Goal: Check status: Check status

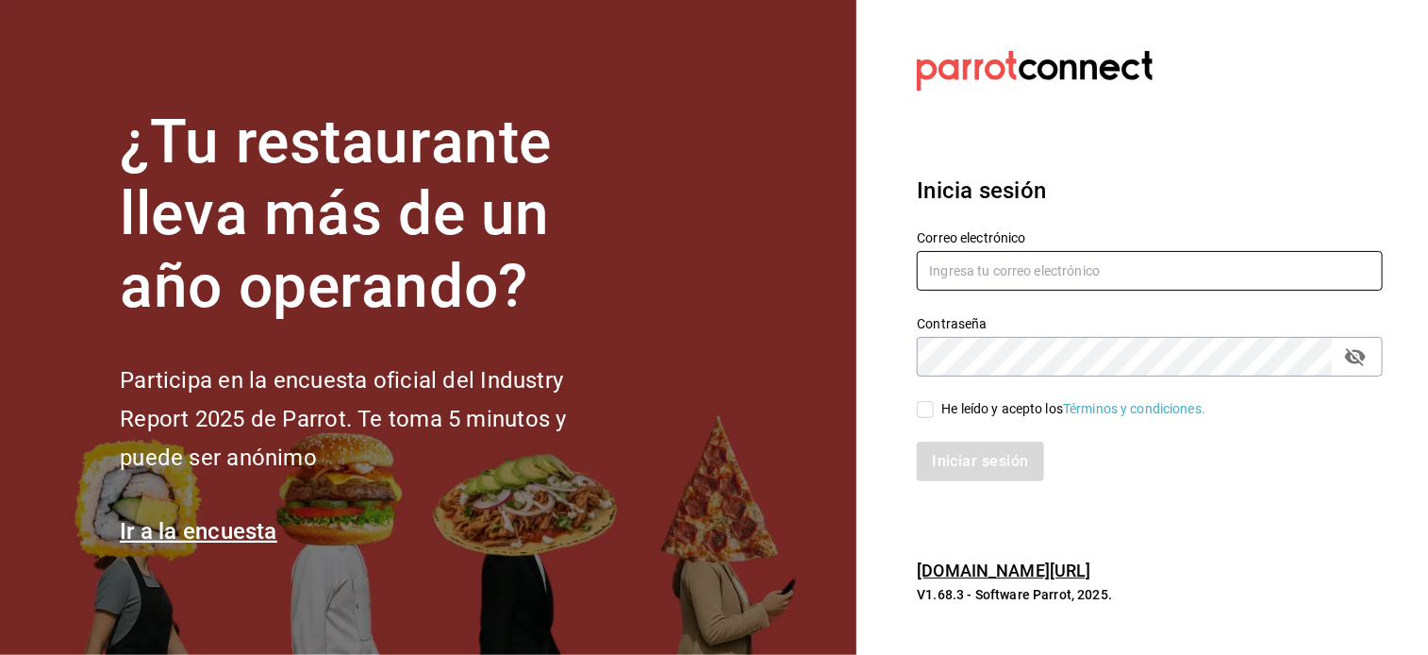
type input "[EMAIL_ADDRESS][DOMAIN_NAME]"
click at [923, 409] on input "He leído y acepto los Términos y condiciones." at bounding box center [925, 409] width 17 height 17
checkbox input "true"
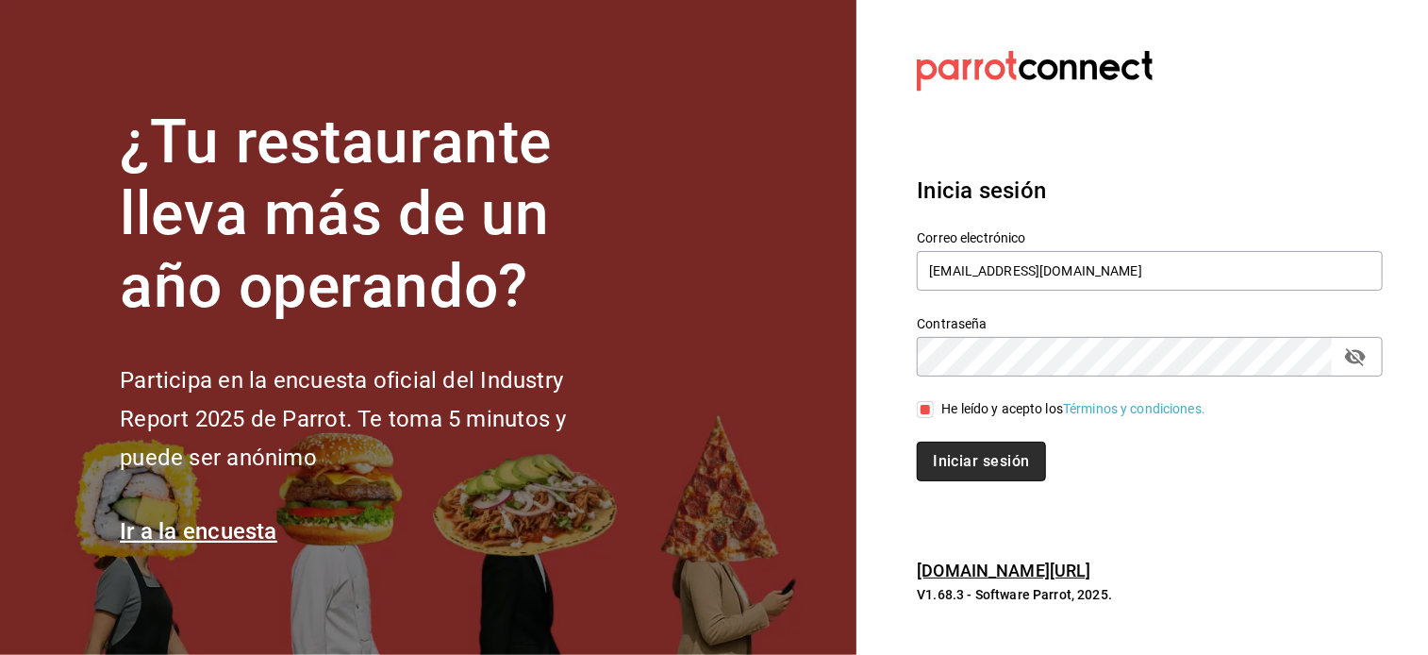
click at [975, 464] on button "Iniciar sesión" at bounding box center [981, 461] width 128 height 40
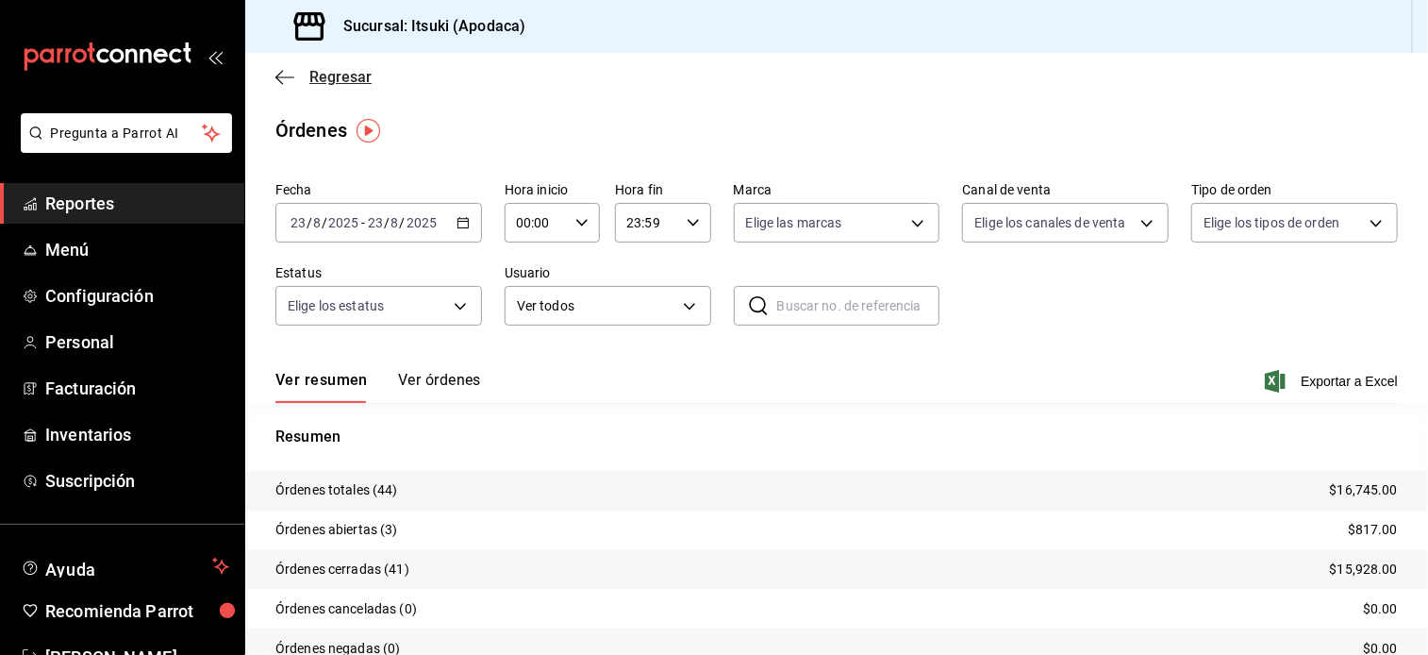
click at [329, 75] on span "Regresar" at bounding box center [340, 77] width 62 height 18
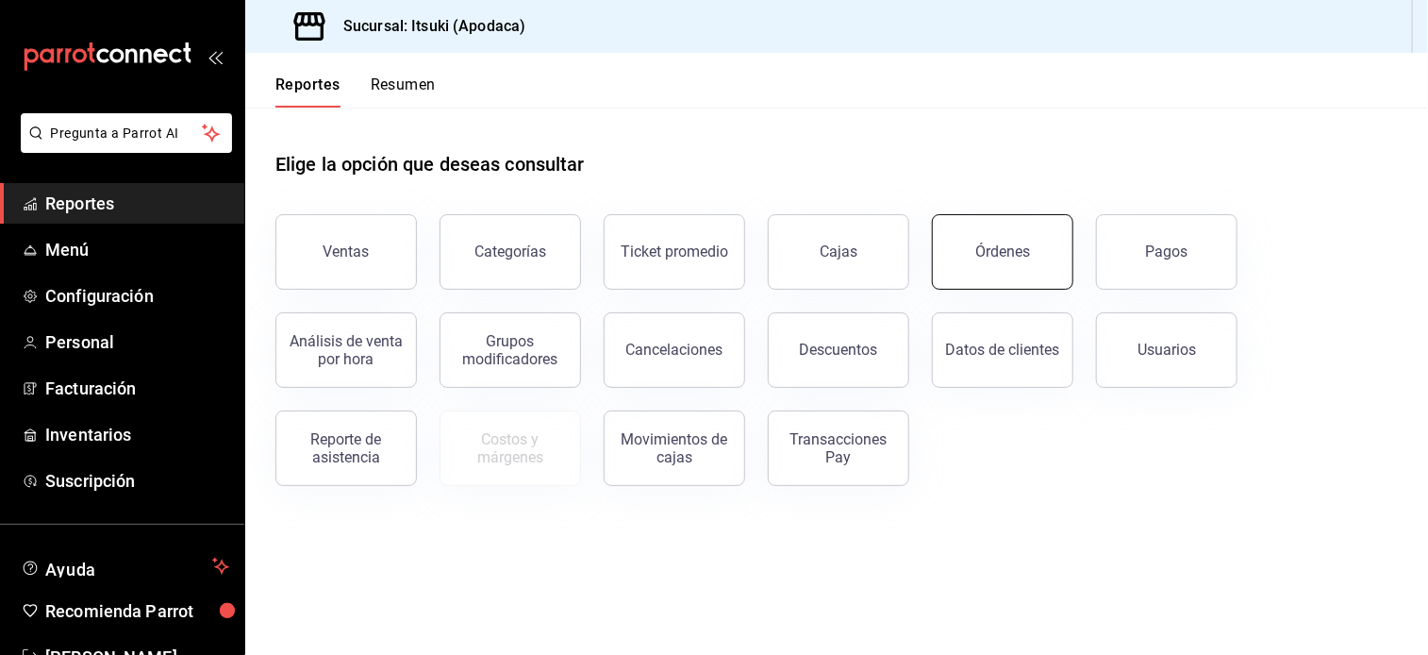
click at [978, 268] on button "Órdenes" at bounding box center [1002, 251] width 141 height 75
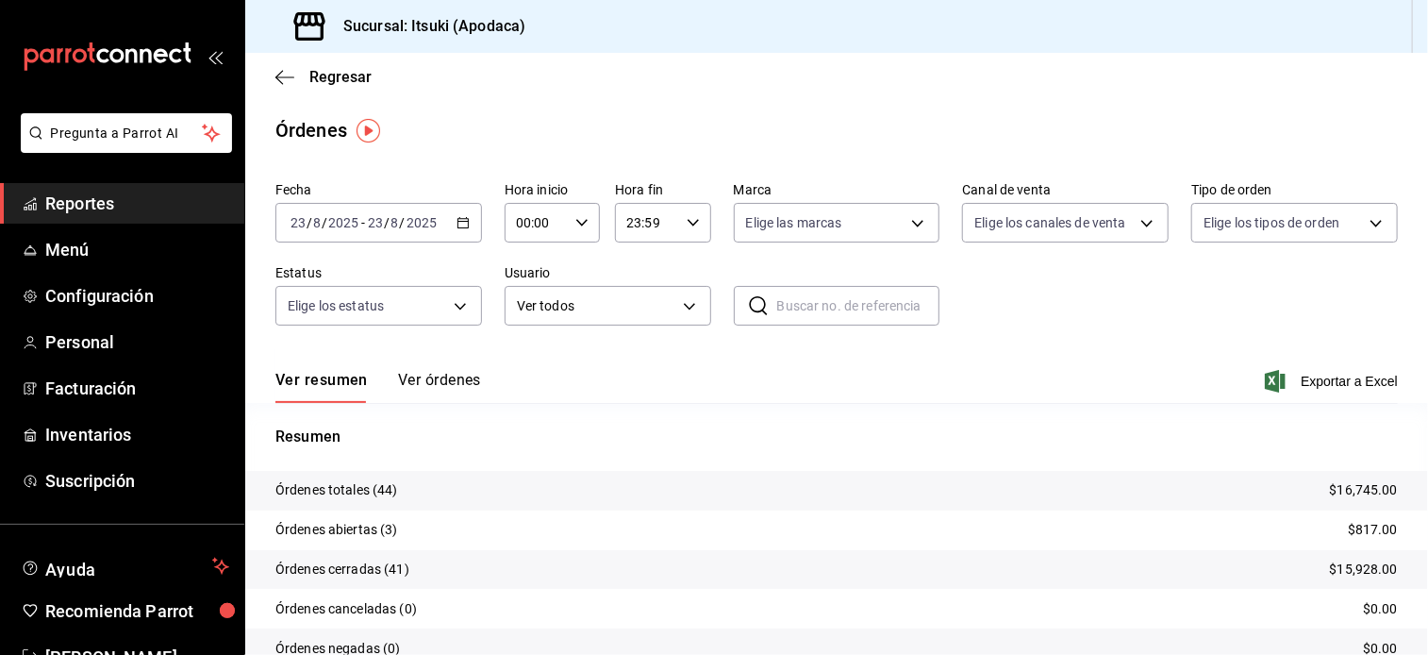
click at [462, 228] on icon "button" at bounding box center [463, 222] width 13 height 13
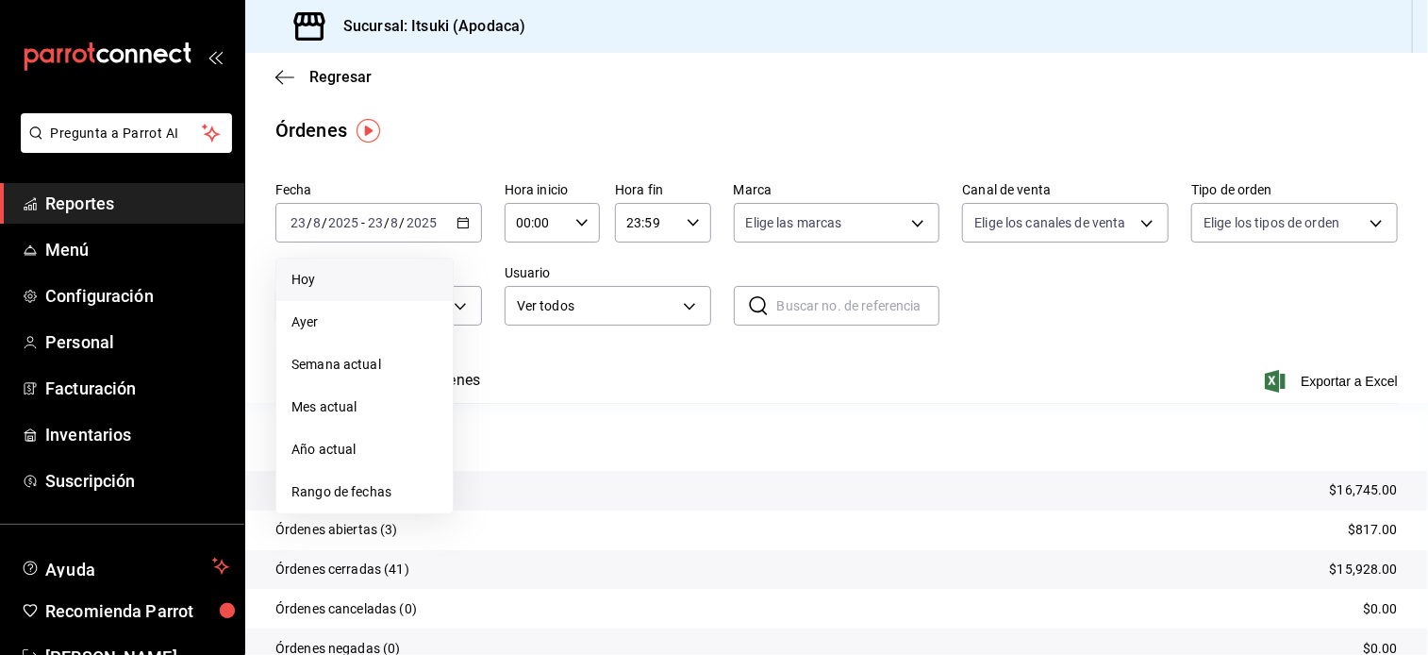
click at [315, 280] on span "Hoy" at bounding box center [364, 280] width 146 height 20
